Goal: Communication & Community: Answer question/provide support

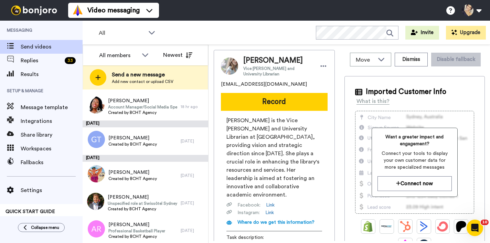
scroll to position [280, 0]
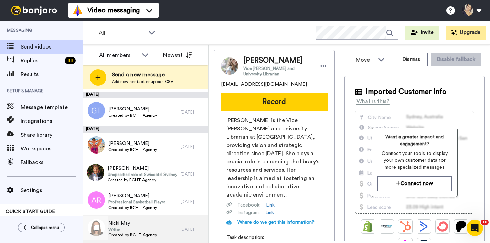
click at [141, 222] on span "Nicki May" at bounding box center [132, 223] width 48 height 7
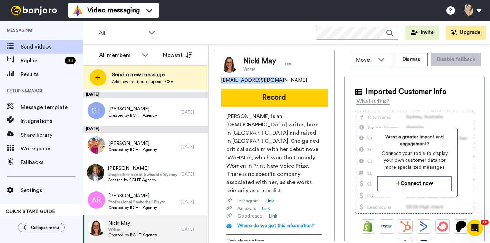
drag, startPoint x: 219, startPoint y: 79, endPoint x: 282, endPoint y: 78, distance: 62.2
click at [282, 78] on div "Nicki May Writer nickimay27@gmail.com Record Nicki May is an Anglo-Nigerian wri…" at bounding box center [274, 163] width 121 height 227
copy span "nickimay27@gmail.com"
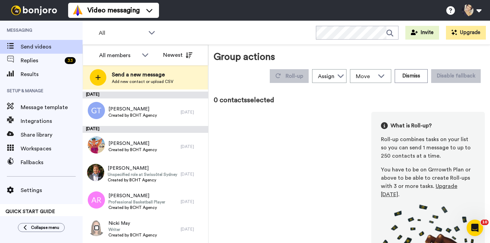
scroll to position [256, 0]
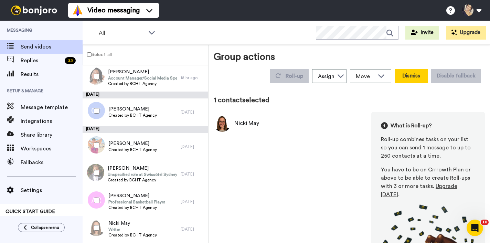
click at [413, 76] on button "Dismiss" at bounding box center [410, 76] width 33 height 14
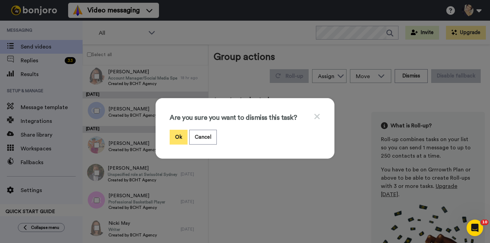
click at [170, 136] on button "Ok" at bounding box center [179, 137] width 18 height 15
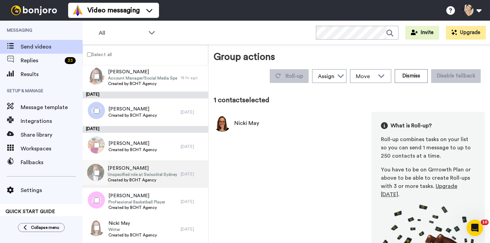
scroll to position [252, 0]
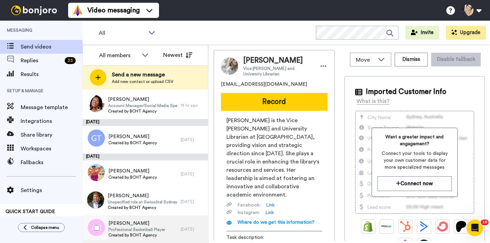
click at [141, 226] on span "Angel Rodriguez" at bounding box center [136, 223] width 57 height 7
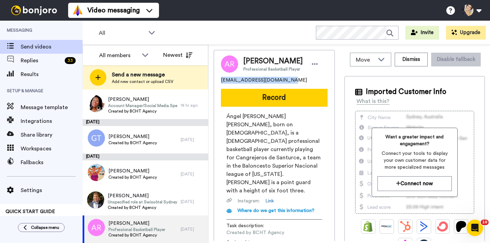
drag, startPoint x: 227, startPoint y: 80, endPoint x: 297, endPoint y: 80, distance: 69.8
click at [294, 80] on div "Angel Rodriguez Professional Basketball Player ajayrodriguez01@gmail.com Record…" at bounding box center [274, 155] width 121 height 211
copy span "ajayrodriguez01@gmail.com"
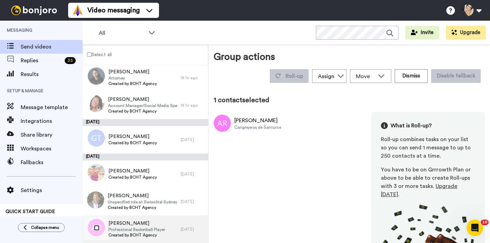
scroll to position [228, 0]
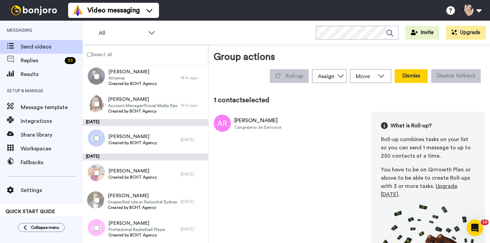
click at [402, 71] on button "Dismiss" at bounding box center [410, 76] width 33 height 14
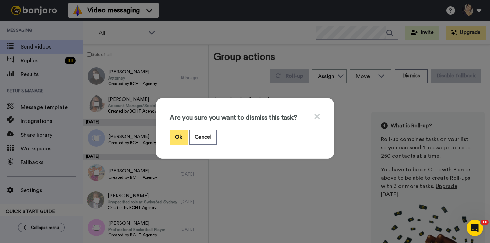
click at [172, 135] on button "Ok" at bounding box center [179, 137] width 18 height 15
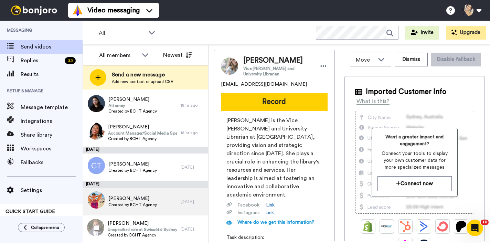
scroll to position [225, 0]
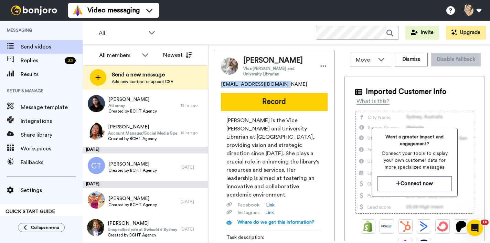
drag, startPoint x: 220, startPoint y: 84, endPoint x: 294, endPoint y: 83, distance: 73.9
click at [294, 83] on div "Sara Lowman Vice Provost and University Librarian sarajamie23@hotmail.com Recor…" at bounding box center [274, 161] width 121 height 223
copy span "sarajamie23@hotmail.com"
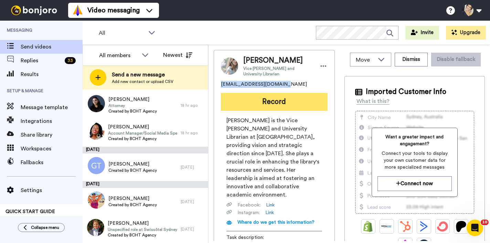
click at [270, 103] on button "Record" at bounding box center [274, 102] width 107 height 18
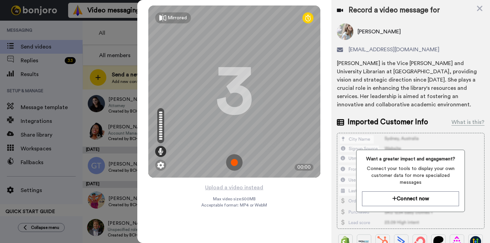
click at [232, 159] on img at bounding box center [234, 162] width 17 height 17
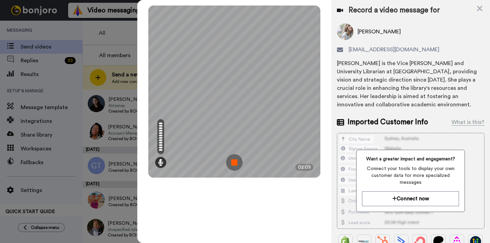
click at [231, 163] on img at bounding box center [234, 162] width 17 height 17
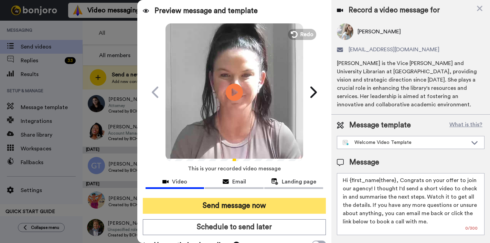
click at [233, 208] on button "Send message now" at bounding box center [234, 206] width 183 height 16
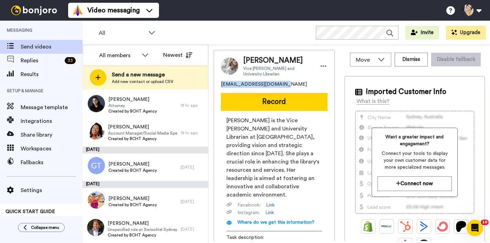
scroll to position [0, 0]
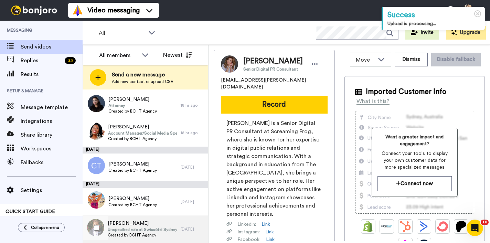
click at [127, 227] on span "Unspecified role at Swissôtel Sydney, Alumna of [GEOGRAPHIC_DATA]" at bounding box center [142, 230] width 69 height 6
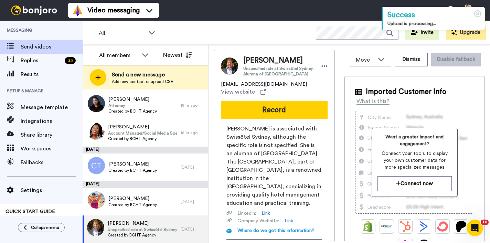
drag, startPoint x: 220, startPoint y: 95, endPoint x: 336, endPoint y: 99, distance: 116.0
click at [336, 99] on div "Aliya Ayazbayeva Unspecified role at Swissôtel Sydney, Alumna of Blue Mountains…" at bounding box center [349, 145] width 271 height 191
copy span "[EMAIL_ADDRESS][DOMAIN_NAME]"
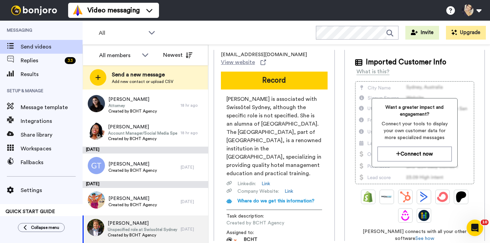
scroll to position [54, 0]
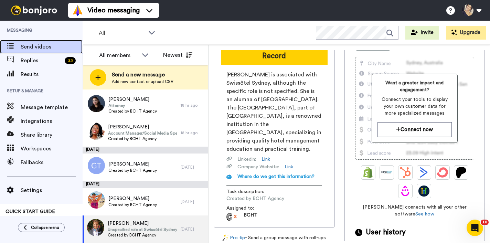
click at [41, 51] on span "Send videos" at bounding box center [52, 47] width 62 height 8
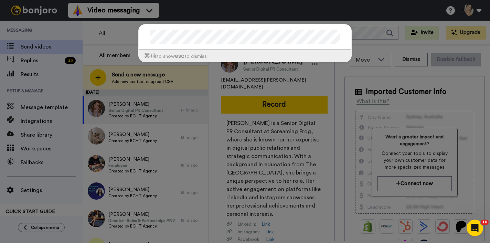
click at [117, 34] on div "⌘ +k to show esc to dismiss" at bounding box center [245, 121] width 490 height 243
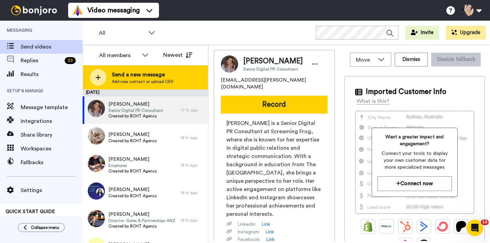
click at [125, 72] on span "Send a new message" at bounding box center [143, 74] width 62 height 8
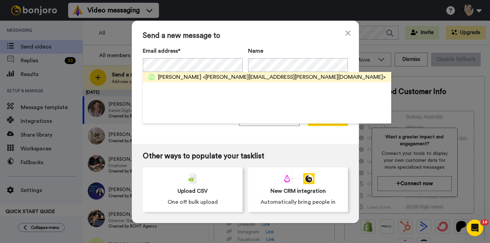
click at [172, 75] on span "[PERSON_NAME]" at bounding box center [179, 77] width 43 height 8
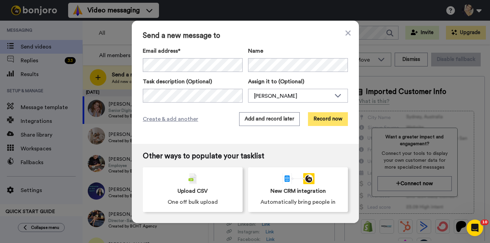
click at [322, 122] on button "Record now" at bounding box center [328, 119] width 40 height 14
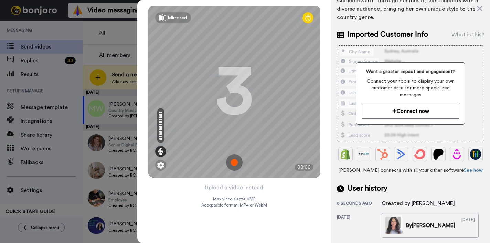
scroll to position [75, 0]
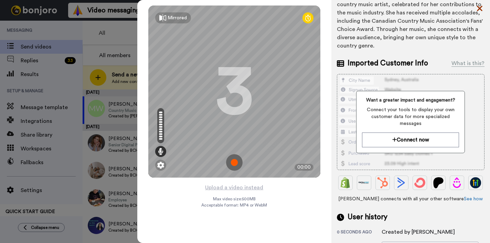
click at [480, 7] on icon at bounding box center [480, 9] width 6 height 6
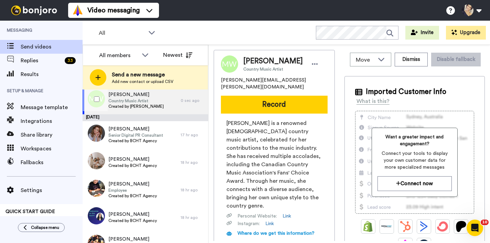
scroll to position [10, 0]
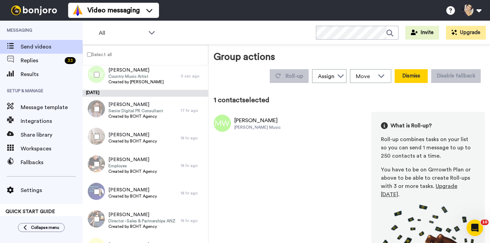
click at [415, 78] on button "Dismiss" at bounding box center [410, 76] width 33 height 14
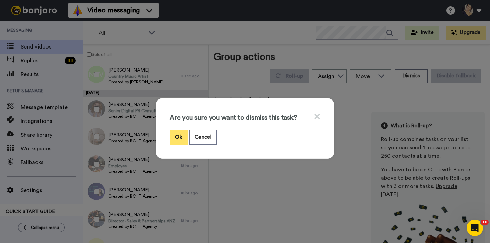
click at [171, 139] on button "Ok" at bounding box center [179, 137] width 18 height 15
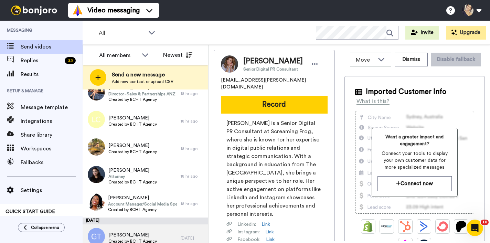
scroll to position [197, 0]
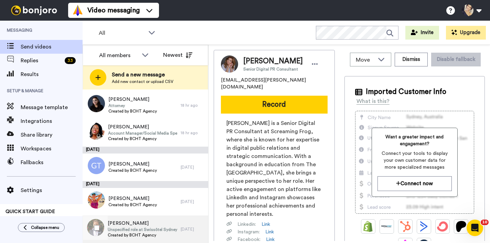
click at [121, 223] on span "[PERSON_NAME]" at bounding box center [142, 223] width 69 height 7
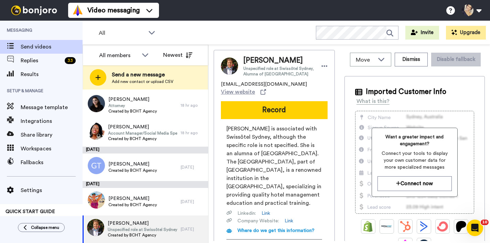
drag, startPoint x: 214, startPoint y: 94, endPoint x: 328, endPoint y: 95, distance: 114.2
click at [328, 95] on div "[PERSON_NAME] Unspecified role at Swissôtel Sydney, Alumna of [GEOGRAPHIC_DATA]…" at bounding box center [274, 165] width 121 height 231
copy span "[EMAIL_ADDRESS][DOMAIN_NAME]"
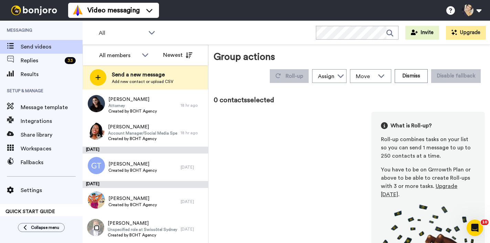
scroll to position [173, 0]
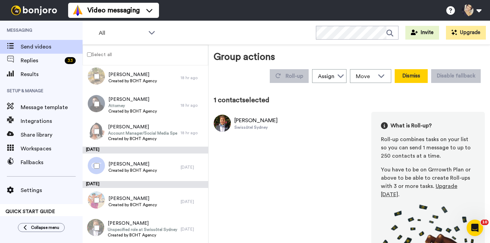
click at [408, 71] on button "Dismiss" at bounding box center [410, 76] width 33 height 14
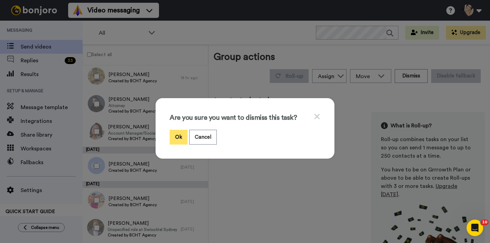
click at [174, 140] on button "Ok" at bounding box center [179, 137] width 18 height 15
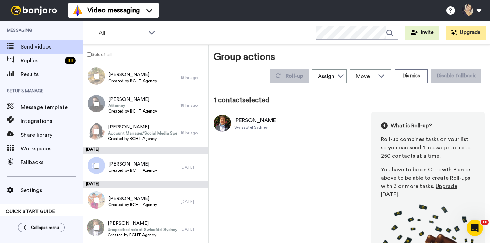
scroll to position [170, 0]
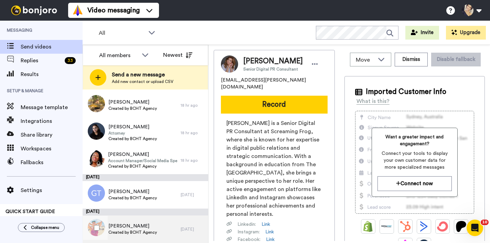
click at [119, 231] on span "Created by BCHT Agency" at bounding box center [132, 232] width 48 height 6
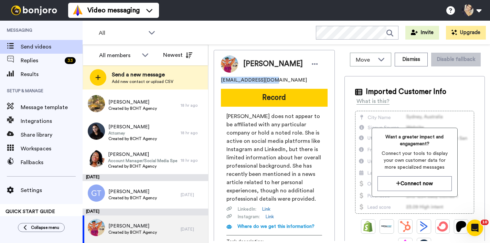
drag, startPoint x: 219, startPoint y: 81, endPoint x: 281, endPoint y: 81, distance: 61.9
click at [281, 81] on div "[PERSON_NAME] [EMAIL_ADDRESS][DOMAIN_NAME] Record [PERSON_NAME] does not appear…" at bounding box center [274, 163] width 121 height 227
copy span "[EMAIL_ADDRESS][DOMAIN_NAME]"
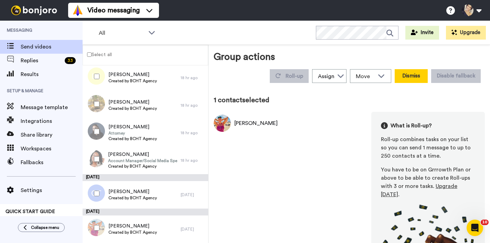
click at [412, 74] on button "Dismiss" at bounding box center [410, 76] width 33 height 14
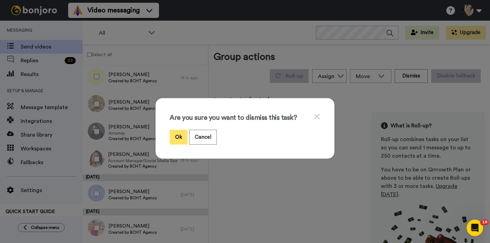
click at [176, 135] on button "Ok" at bounding box center [179, 137] width 18 height 15
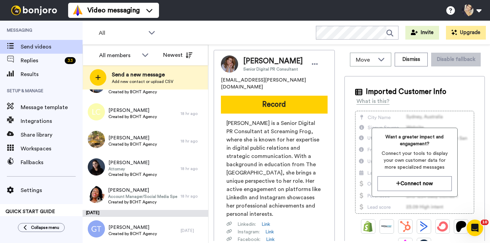
scroll to position [135, 0]
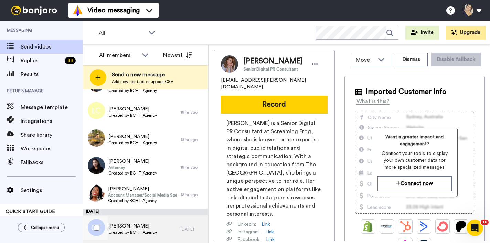
click at [124, 229] on span "[PERSON_NAME]" at bounding box center [132, 225] width 48 height 7
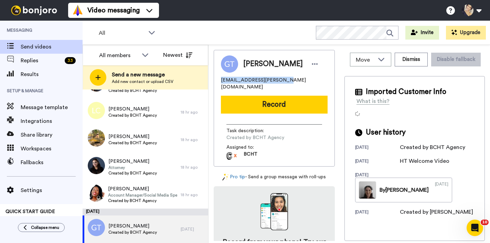
drag, startPoint x: 221, startPoint y: 80, endPoint x: 296, endPoint y: 80, distance: 75.0
click at [296, 80] on div "[PERSON_NAME] [EMAIL_ADDRESS][PERSON_NAME][DOMAIN_NAME] Record Task description…" at bounding box center [274, 108] width 121 height 117
copy span "[EMAIL_ADDRESS][PERSON_NAME][DOMAIN_NAME]"
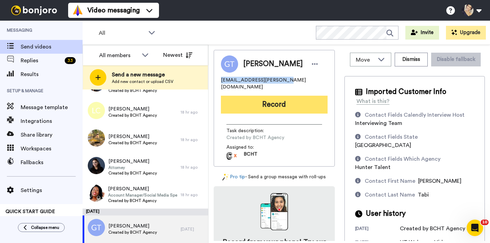
click at [261, 100] on button "Record" at bounding box center [274, 105] width 107 height 18
